Goal: Information Seeking & Learning: Learn about a topic

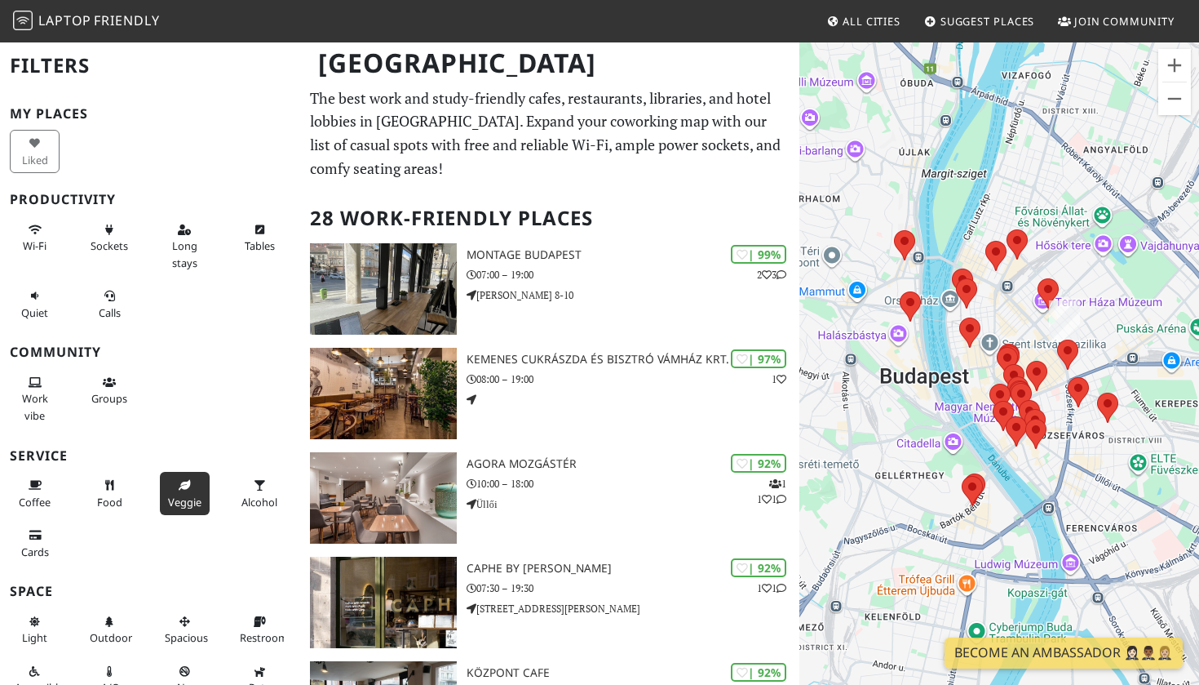
click at [184, 486] on button "Veggie" at bounding box center [185, 493] width 50 height 43
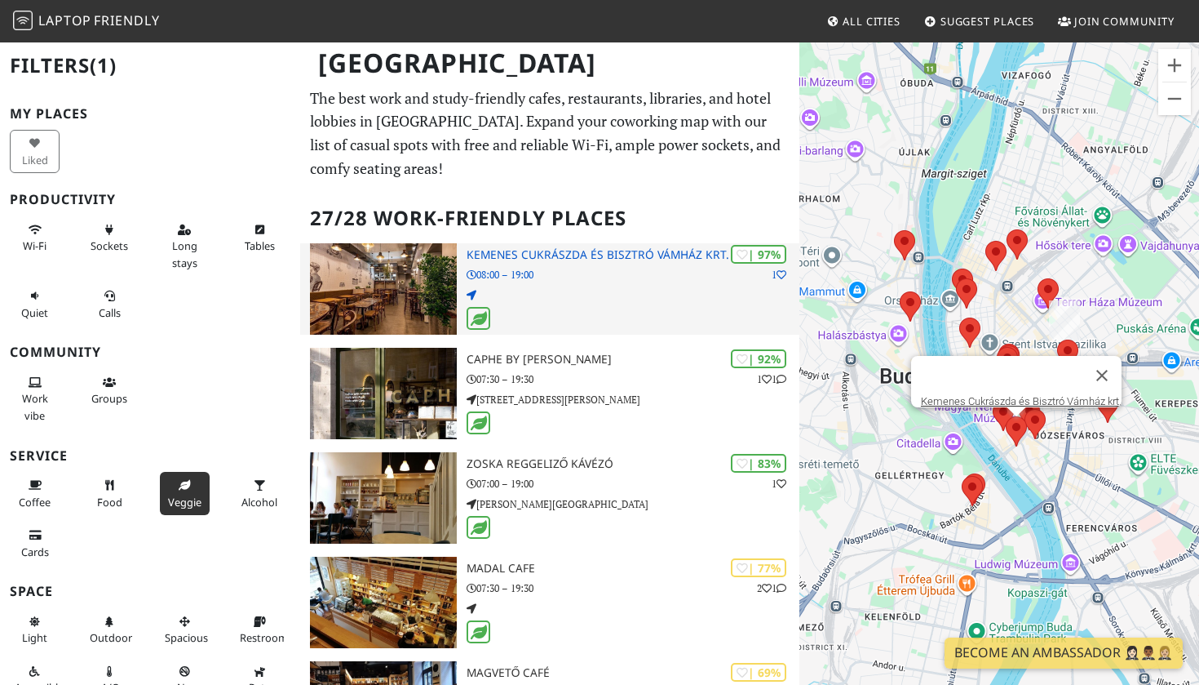
click at [666, 287] on p at bounding box center [633, 295] width 333 height 16
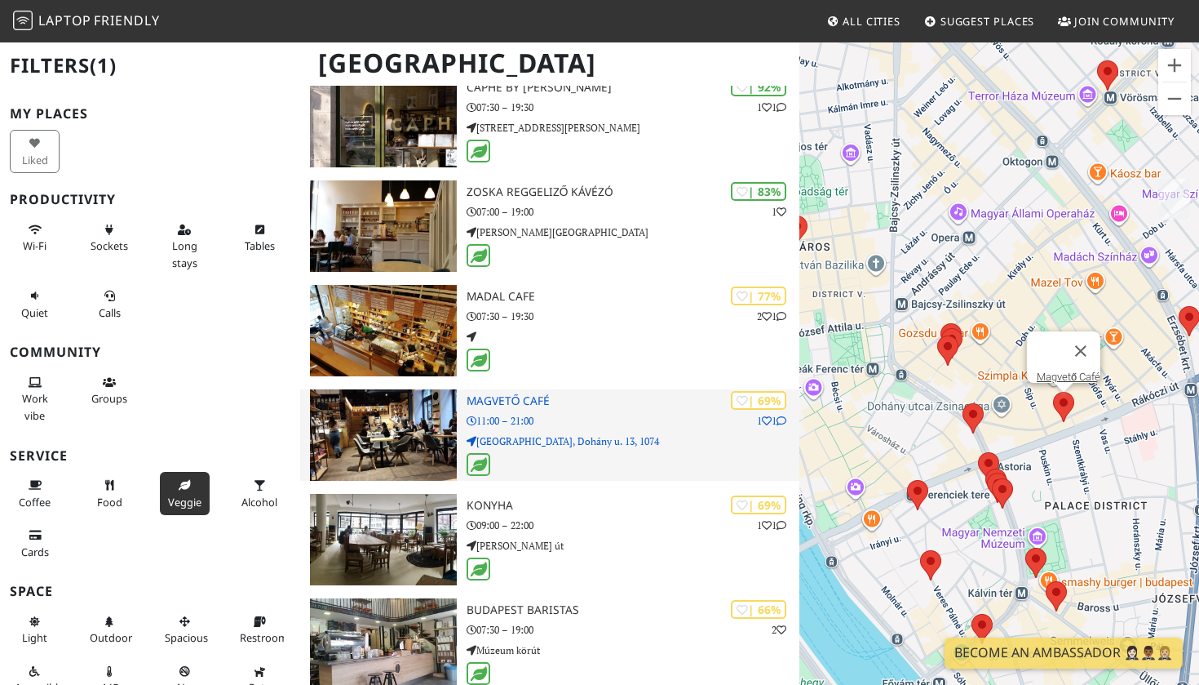
scroll to position [275, 0]
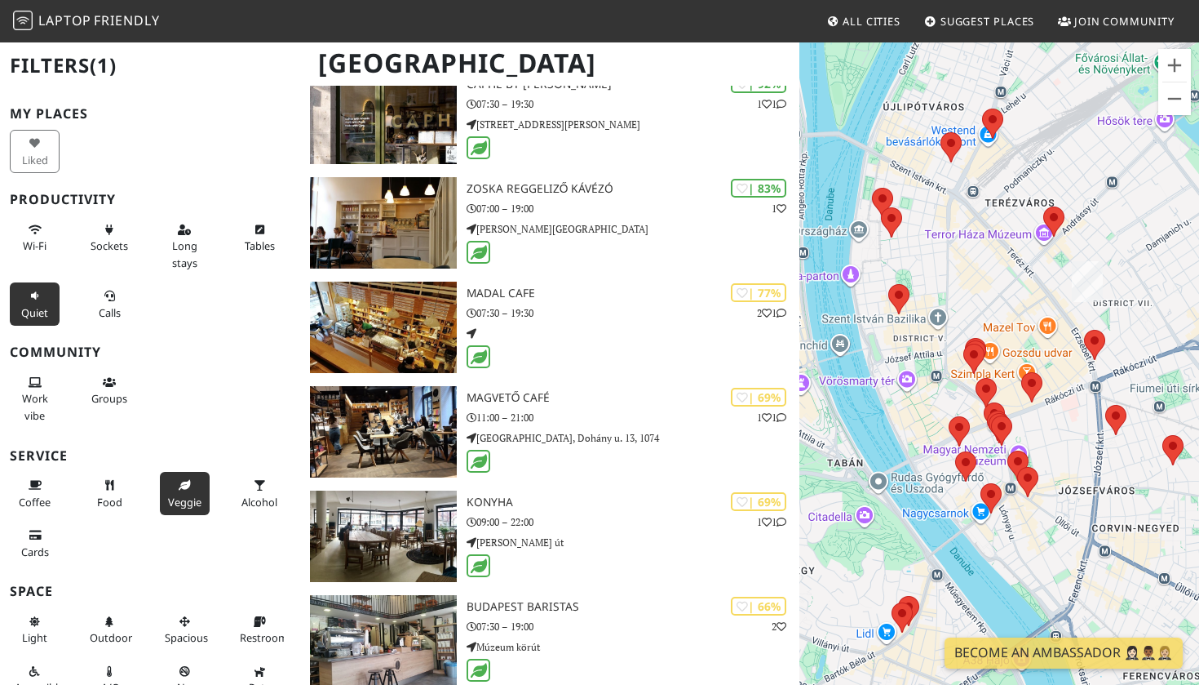
click at [44, 306] on span "Quiet" at bounding box center [34, 312] width 27 height 15
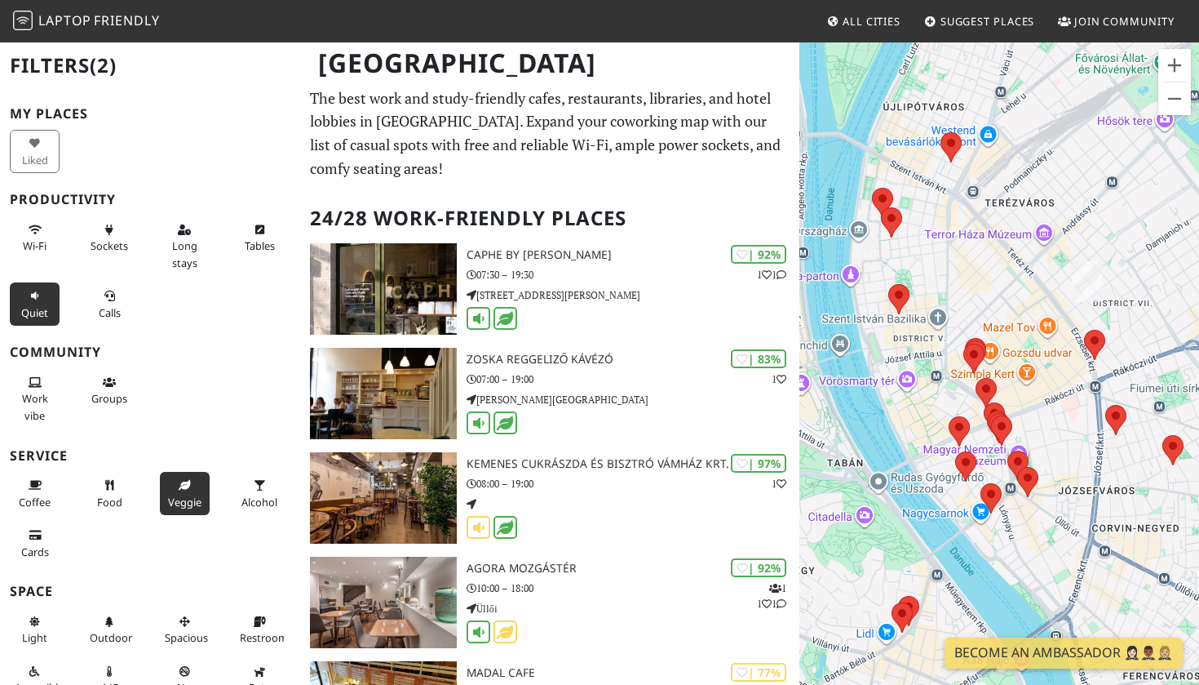
scroll to position [0, 0]
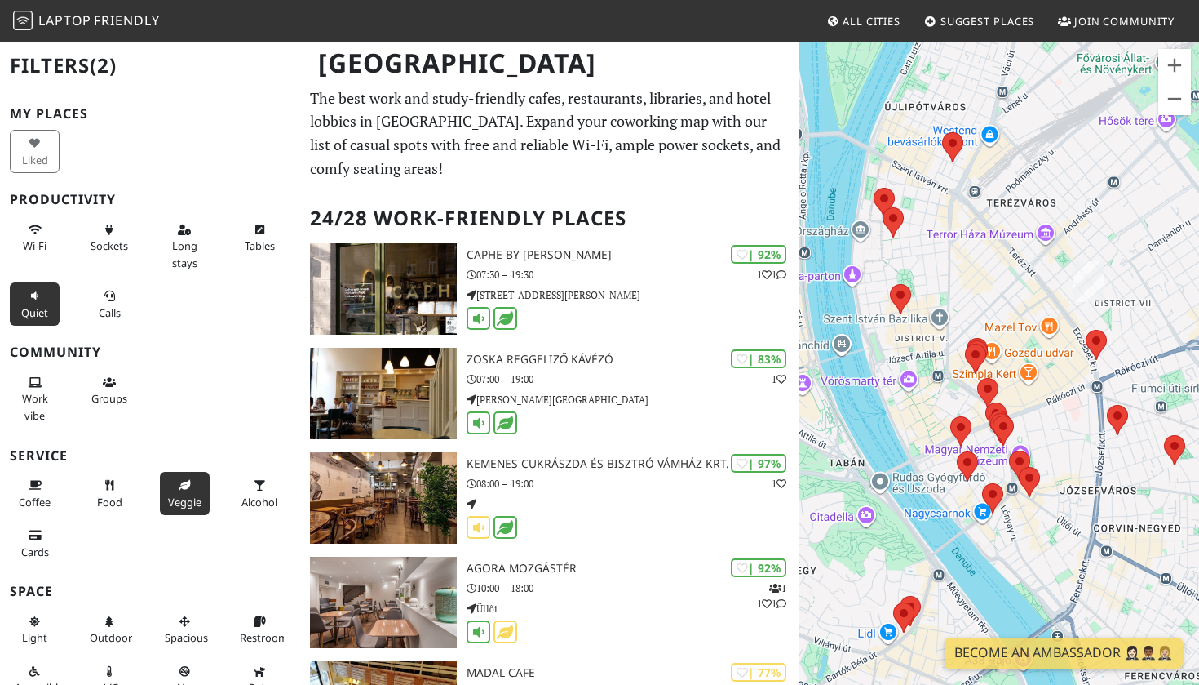
click at [865, 519] on div at bounding box center [1000, 383] width 400 height 685
click at [867, 516] on div at bounding box center [1000, 383] width 400 height 685
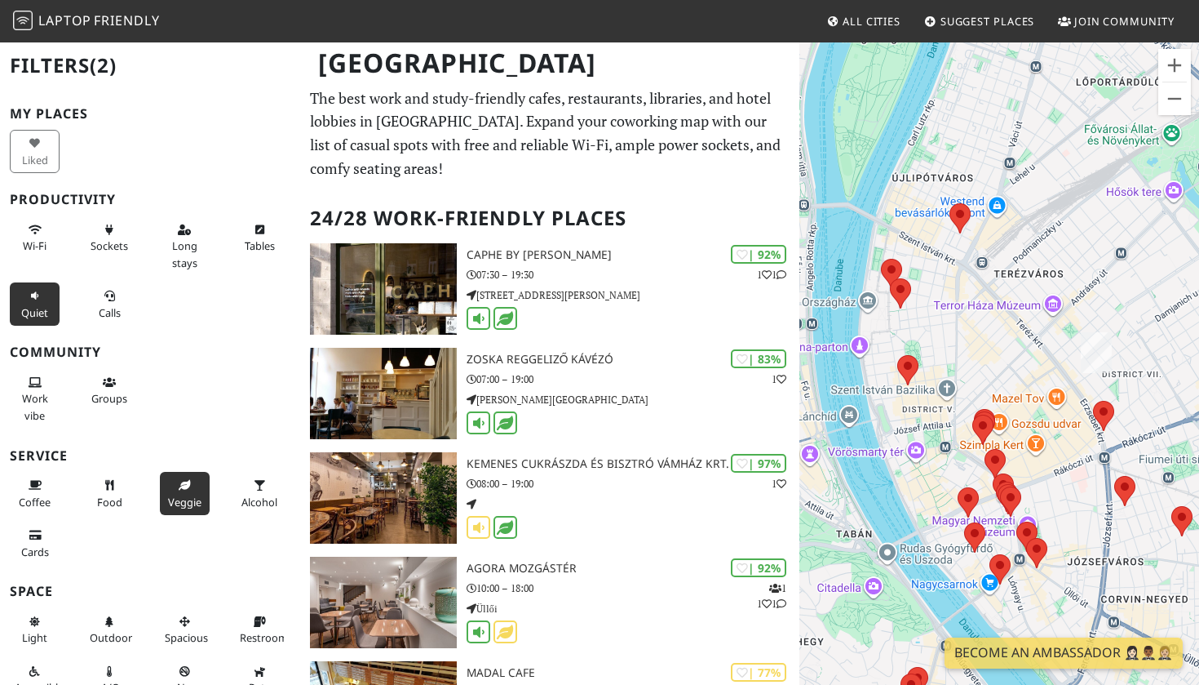
click at [914, 452] on div at bounding box center [1000, 383] width 400 height 685
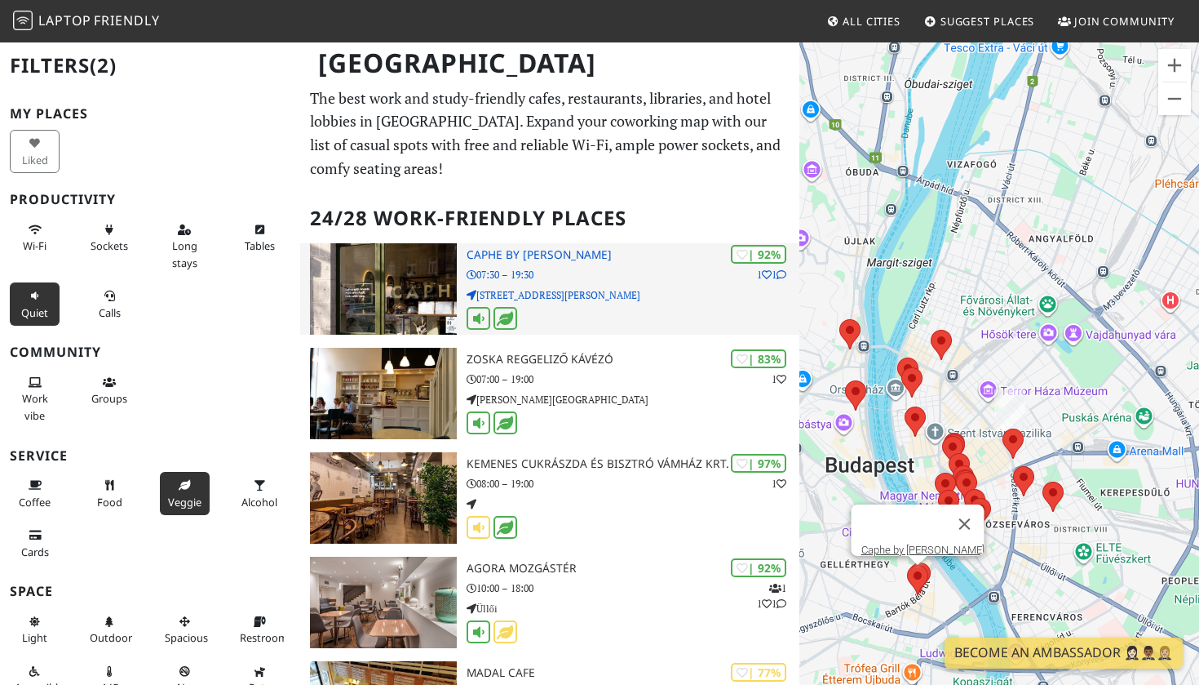
click at [505, 248] on h3 "Caphe by Hai Nam" at bounding box center [633, 255] width 333 height 14
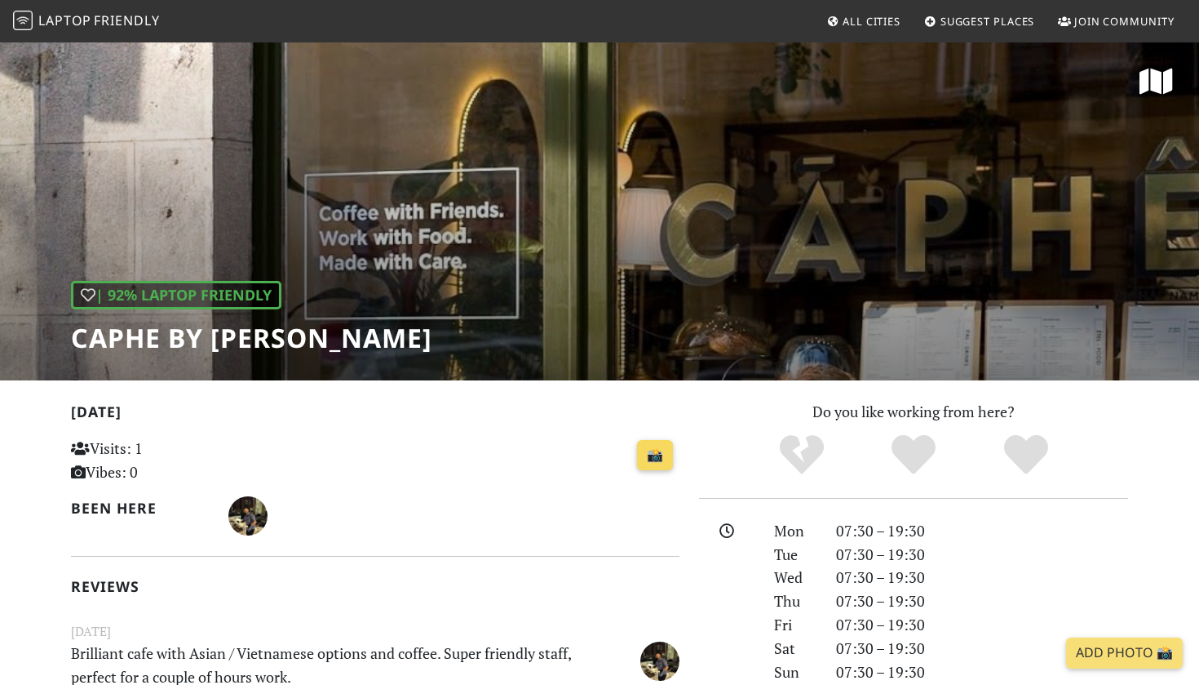
click at [651, 461] on link "📸" at bounding box center [655, 455] width 36 height 31
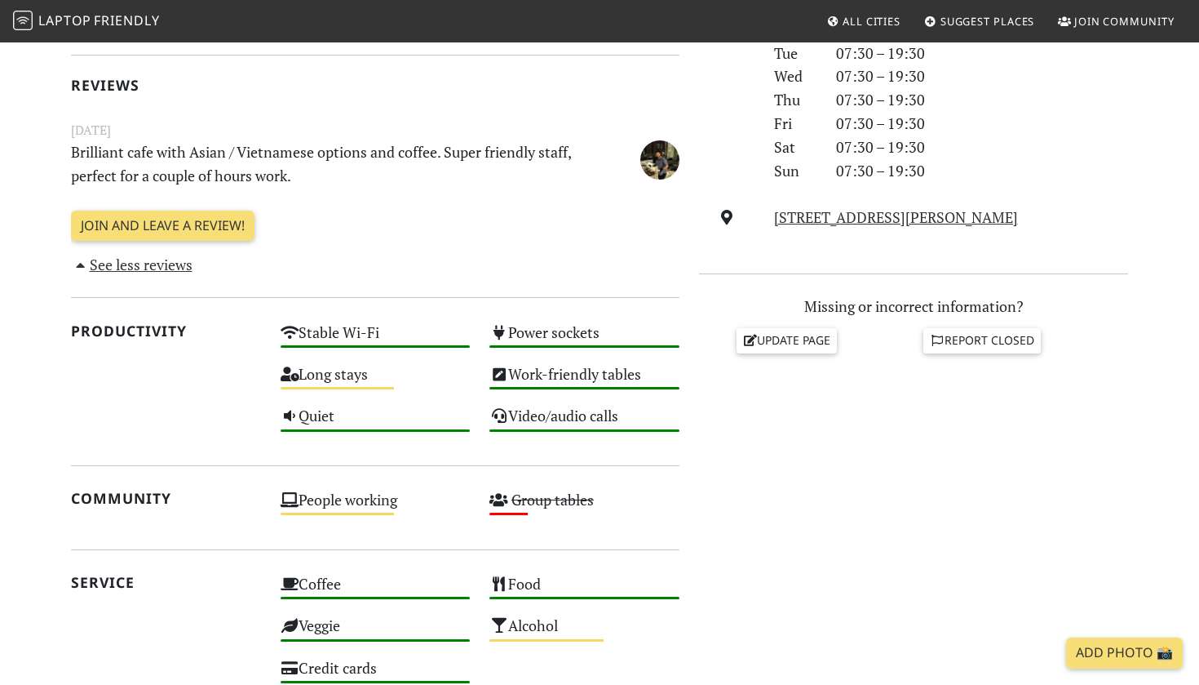
scroll to position [499, 0]
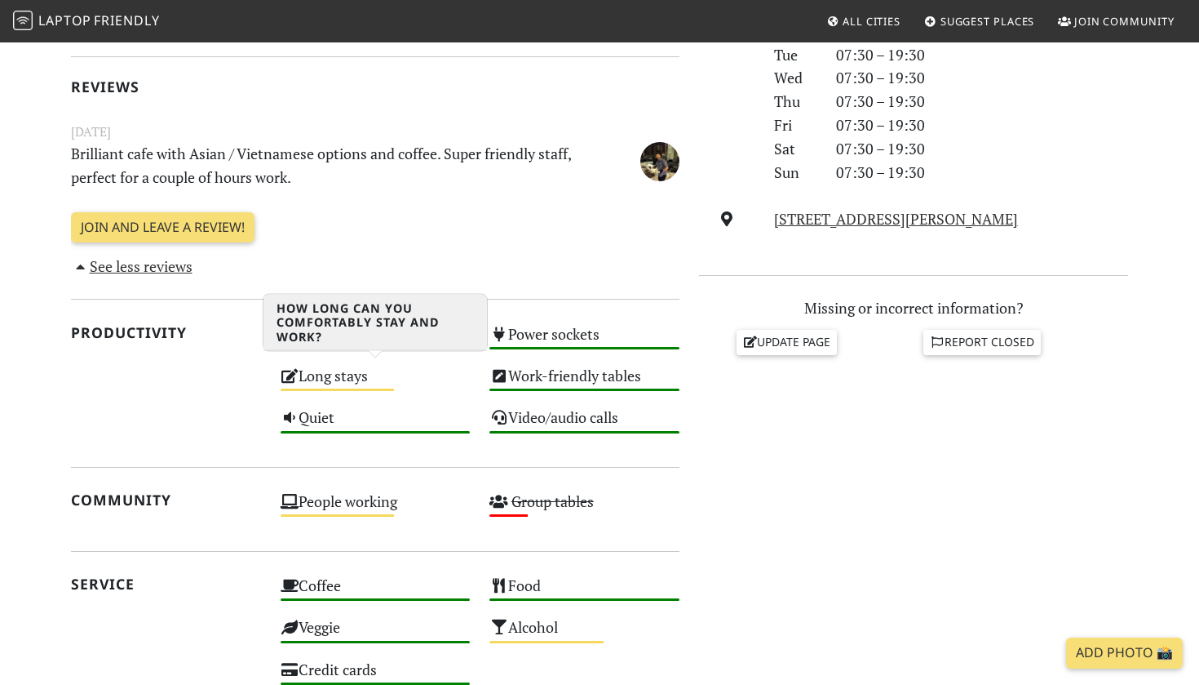
click at [308, 375] on div "Long stays Medium" at bounding box center [376, 383] width 210 height 42
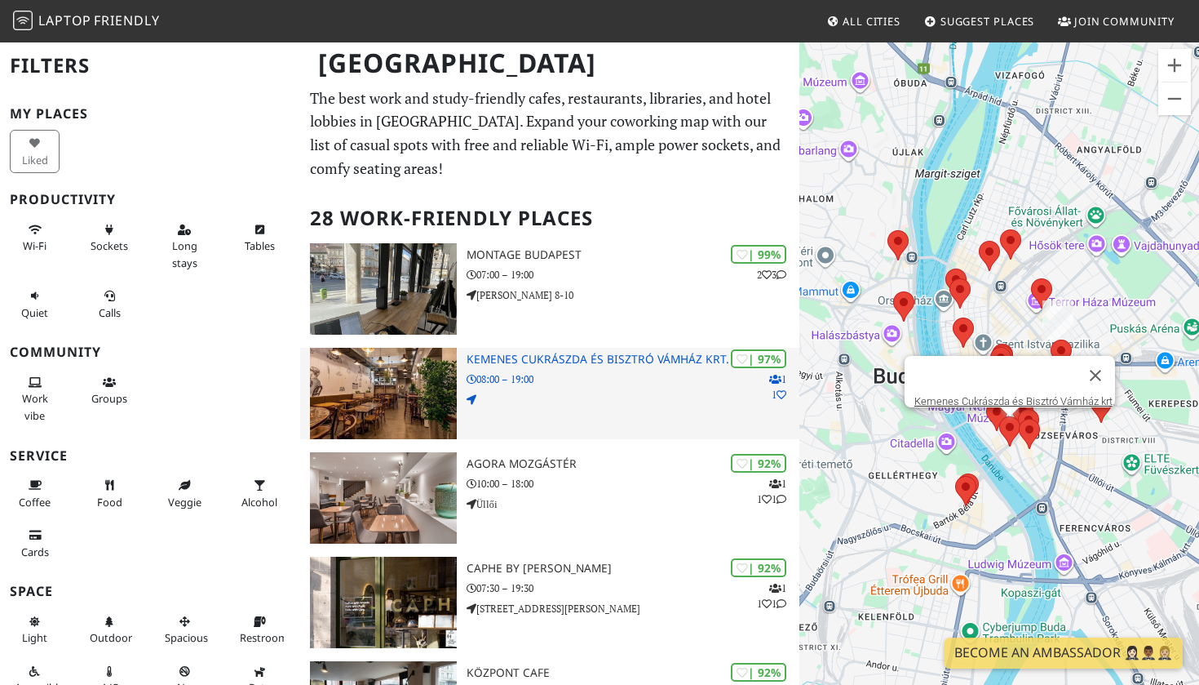
click at [542, 355] on h3 "Kemenes Cukrászda és Bisztró Vámház krt." at bounding box center [633, 359] width 333 height 14
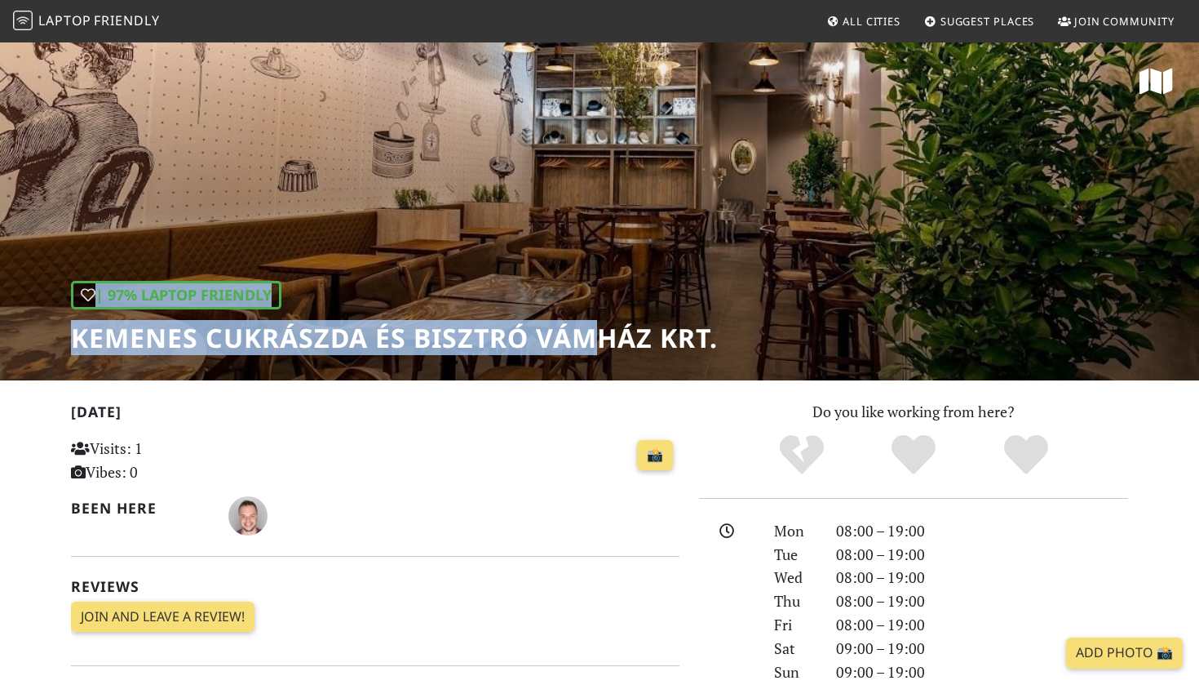
drag, startPoint x: 729, startPoint y: 339, endPoint x: 609, endPoint y: 345, distance: 120.9
click at [609, 345] on div "| 97% Laptop Friendly Kemenes Cukrászda és Bisztró Vámház krt." at bounding box center [599, 210] width 1199 height 339
click at [607, 346] on h1 "Kemenes Cukrászda és Bisztró Vámház krt." at bounding box center [394, 337] width 647 height 31
